Goal: Information Seeking & Learning: Understand process/instructions

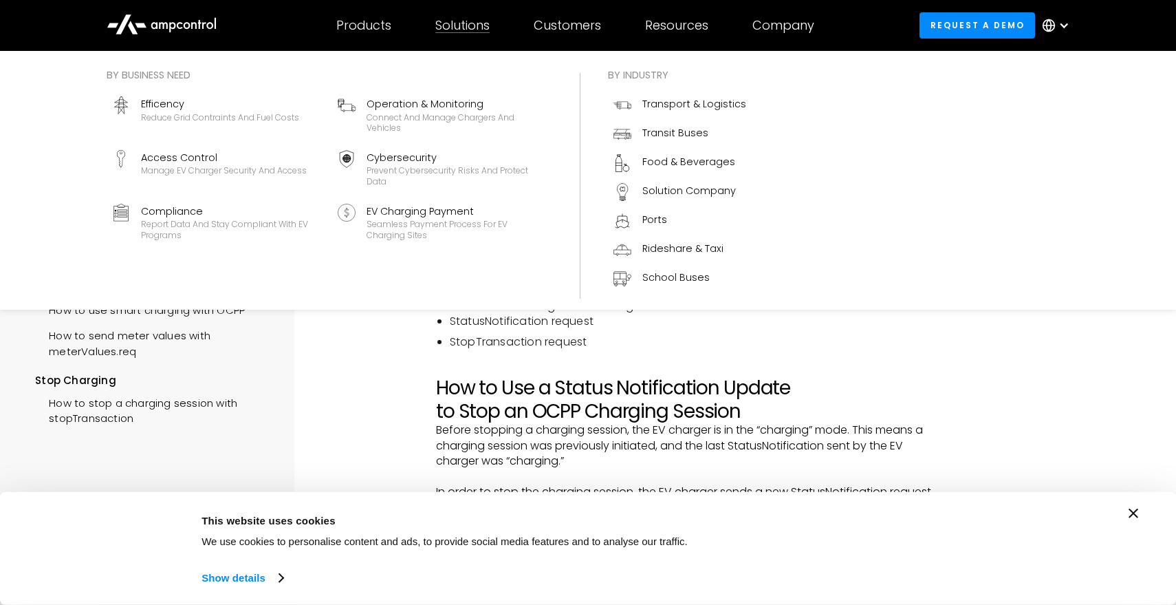
scroll to position [261, 0]
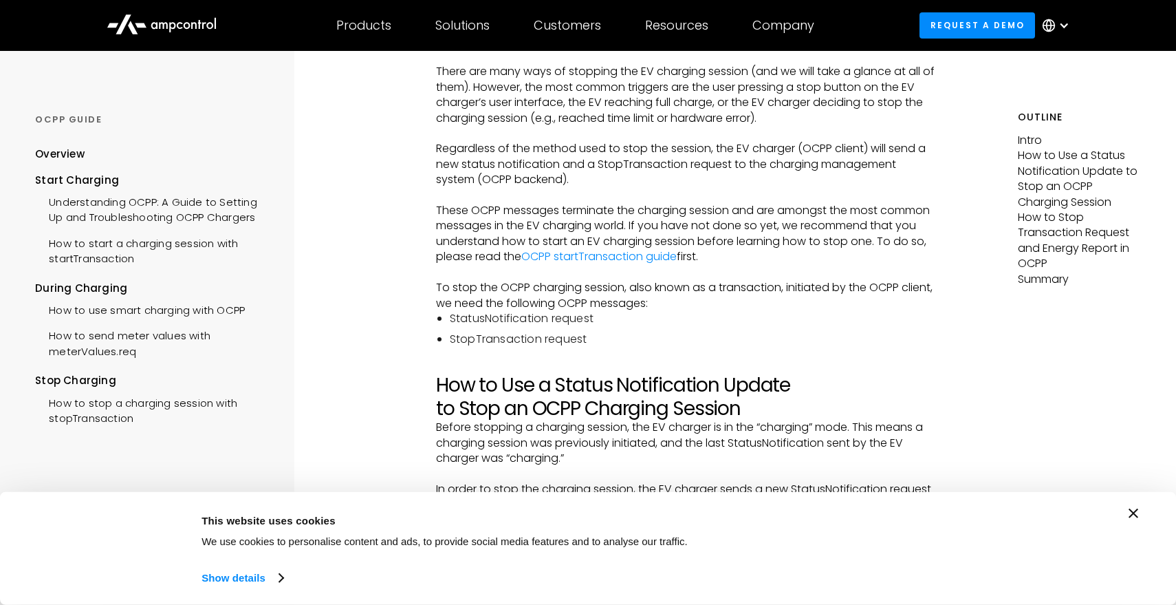
click at [1140, 515] on div "Consent Details [#IABV2SETTINGS#] About This website uses cookies We use cookie…" at bounding box center [588, 548] width 1176 height 113
click at [1130, 512] on icon "Close banner" at bounding box center [1134, 513] width 10 height 10
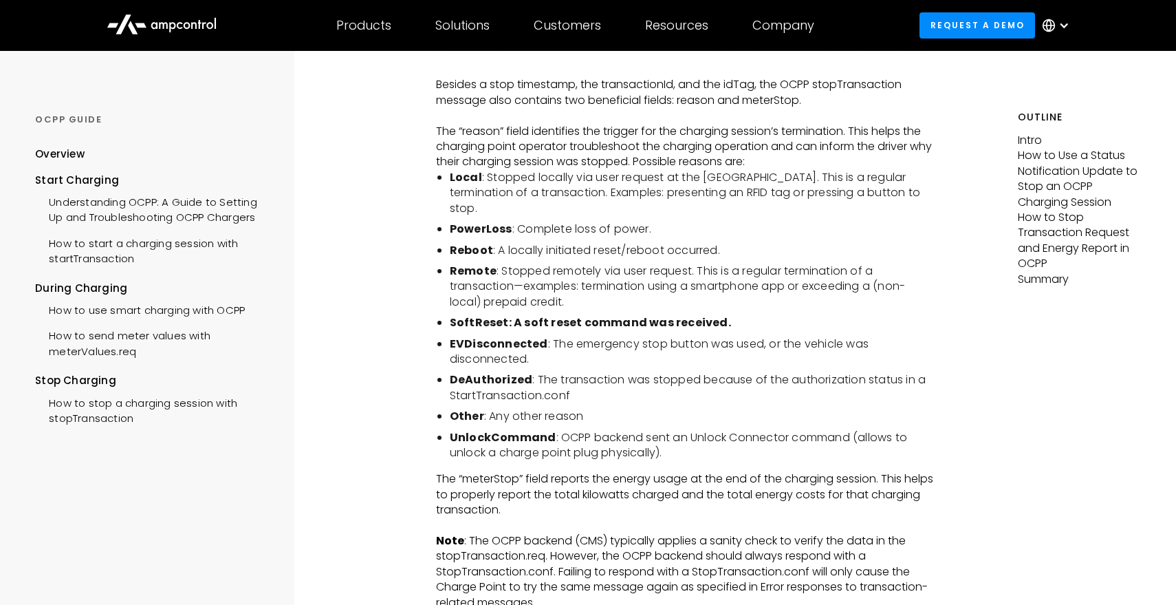
scroll to position [2855, 0]
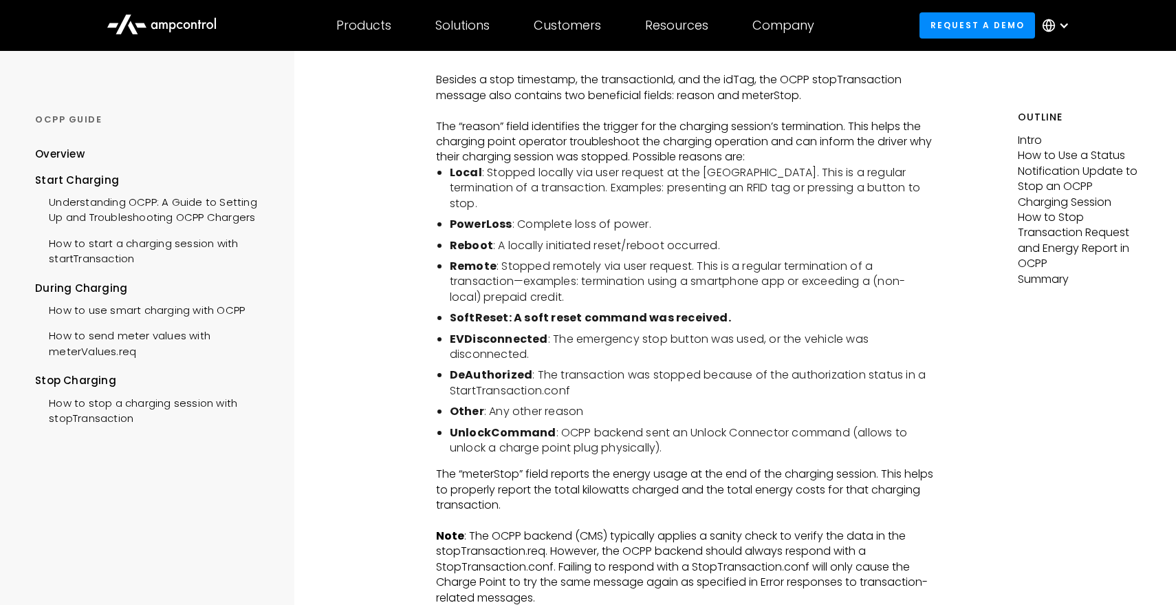
click at [503, 375] on strong "DeAuthorized" at bounding box center [491, 375] width 83 height 16
copy strong "DeAuthorized"
click at [669, 438] on li "UnlockCommand : OCPP backend sent an Unlock Connector command (allows to unlock…" at bounding box center [692, 440] width 485 height 31
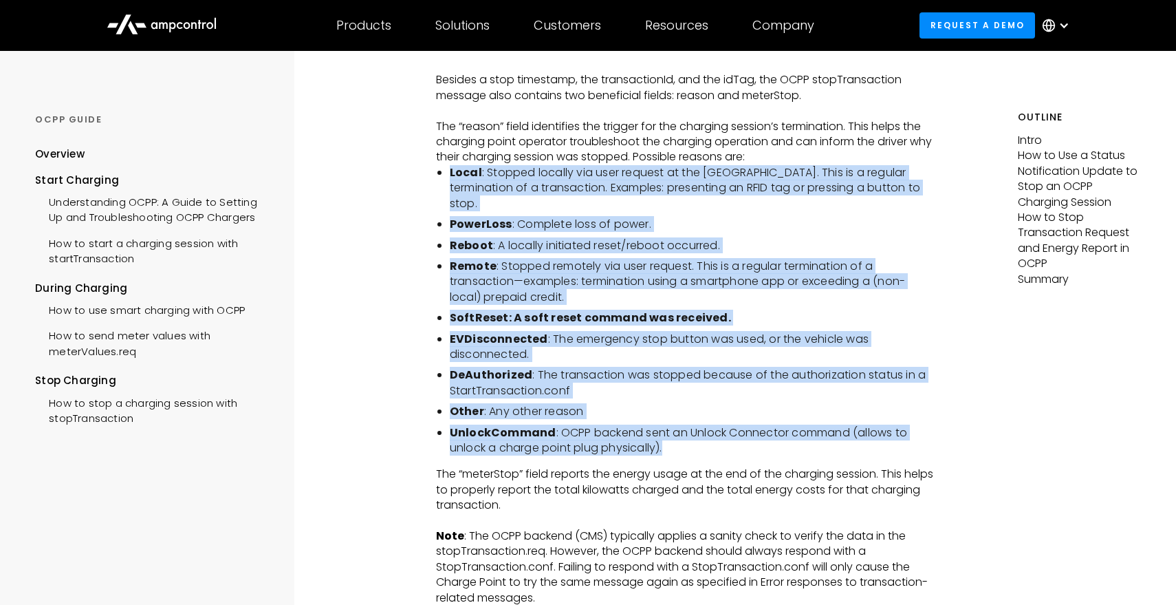
drag, startPoint x: 677, startPoint y: 446, endPoint x: 419, endPoint y: 177, distance: 373.2
copy ul "Local : Stopped locally via user request at the [GEOGRAPHIC_DATA]. This is a re…"
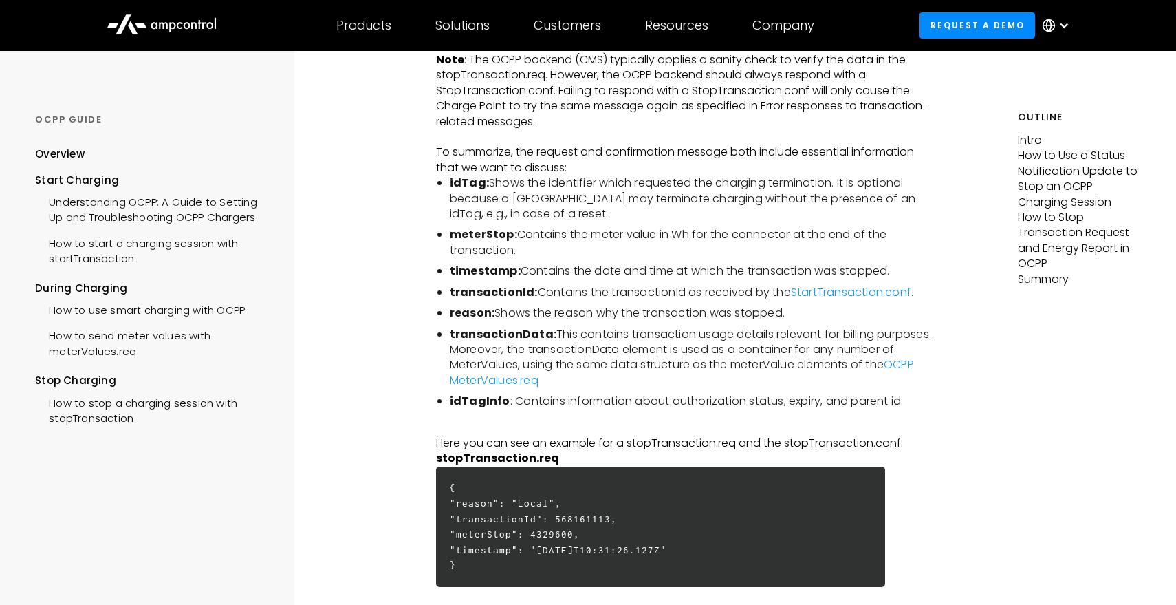
scroll to position [3280, 0]
